Goal: Find specific page/section: Find specific page/section

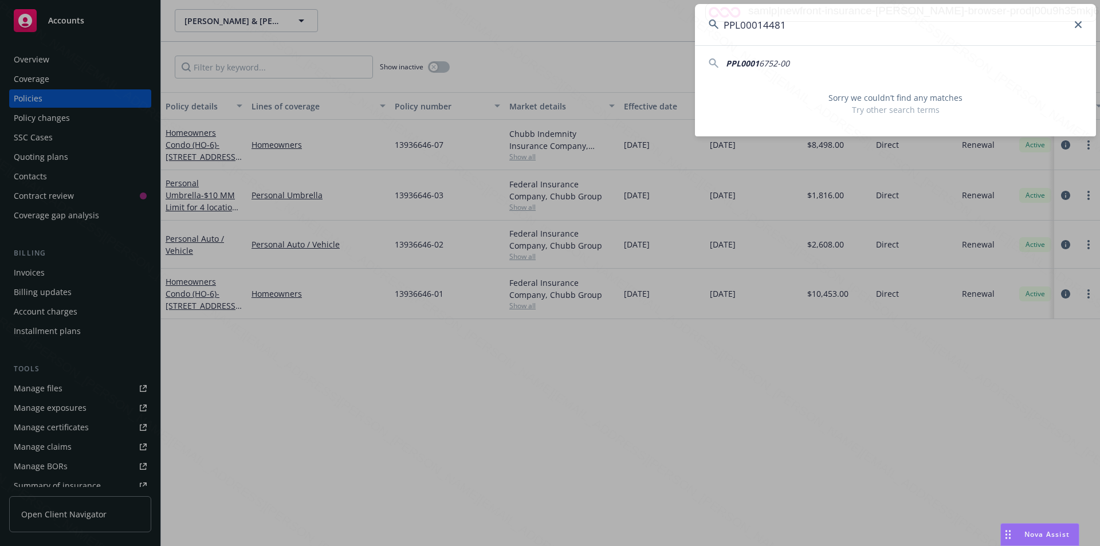
drag, startPoint x: 793, startPoint y: 29, endPoint x: 776, endPoint y: 25, distance: 17.7
click at [715, 29] on div "PPL00014481" at bounding box center [895, 24] width 401 height 41
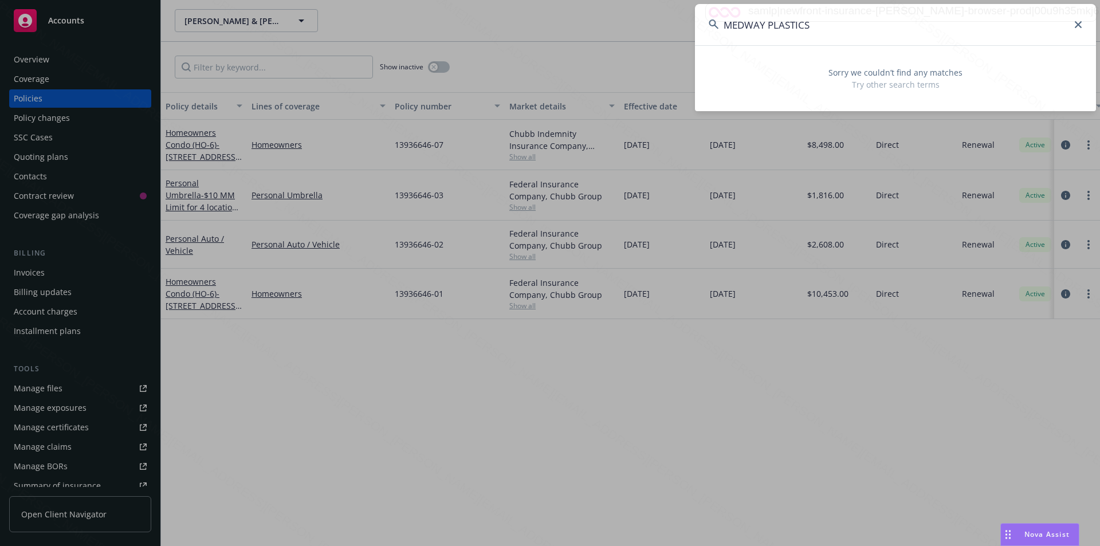
type input "MEDWAY PLASTICS"
